Goal: Information Seeking & Learning: Learn about a topic

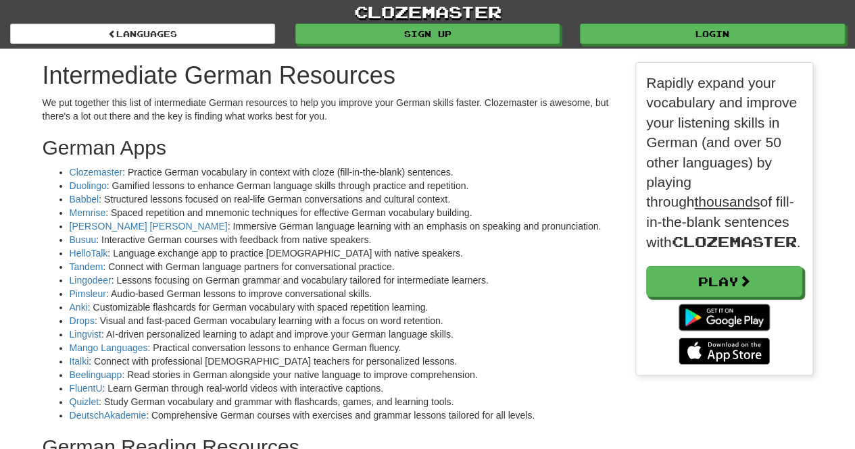
scroll to position [2152, 791]
click at [96, 171] on link "Clozemaster" at bounding box center [96, 172] width 53 height 11
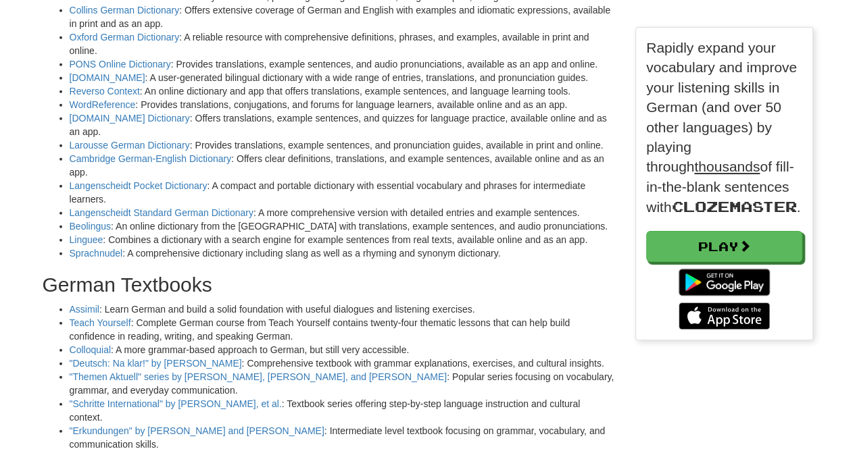
scroll to position [1703, 0]
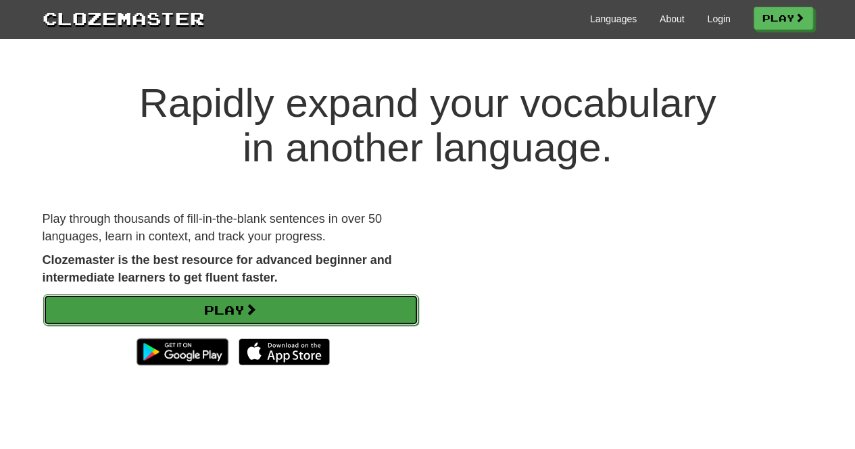
click at [268, 304] on link "Play" at bounding box center [230, 310] width 375 height 31
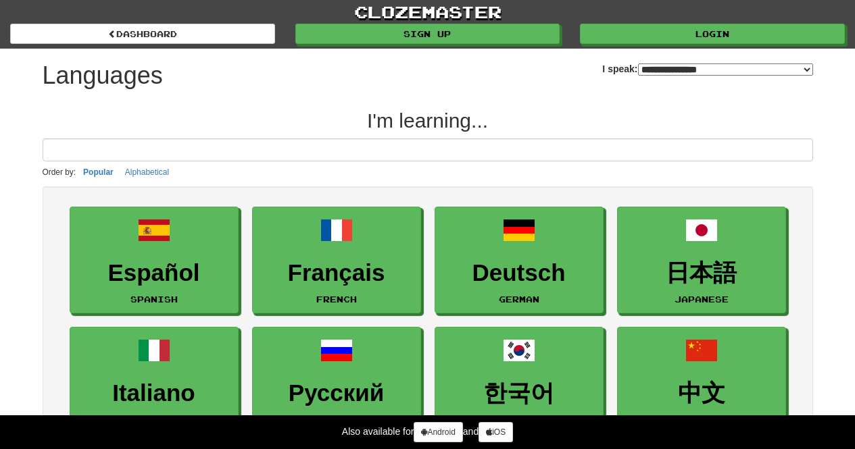
select select "*******"
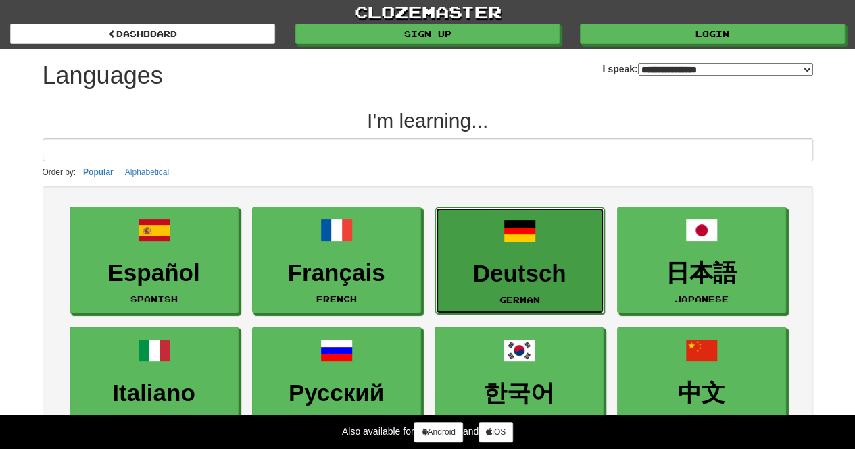
click at [499, 249] on link "Deutsch German" at bounding box center [519, 260] width 169 height 107
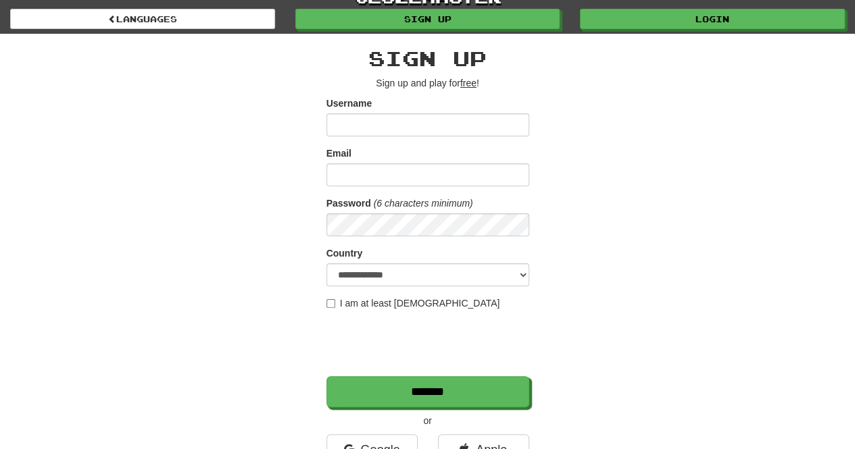
scroll to position [8, 0]
